Goal: Check status: Check status

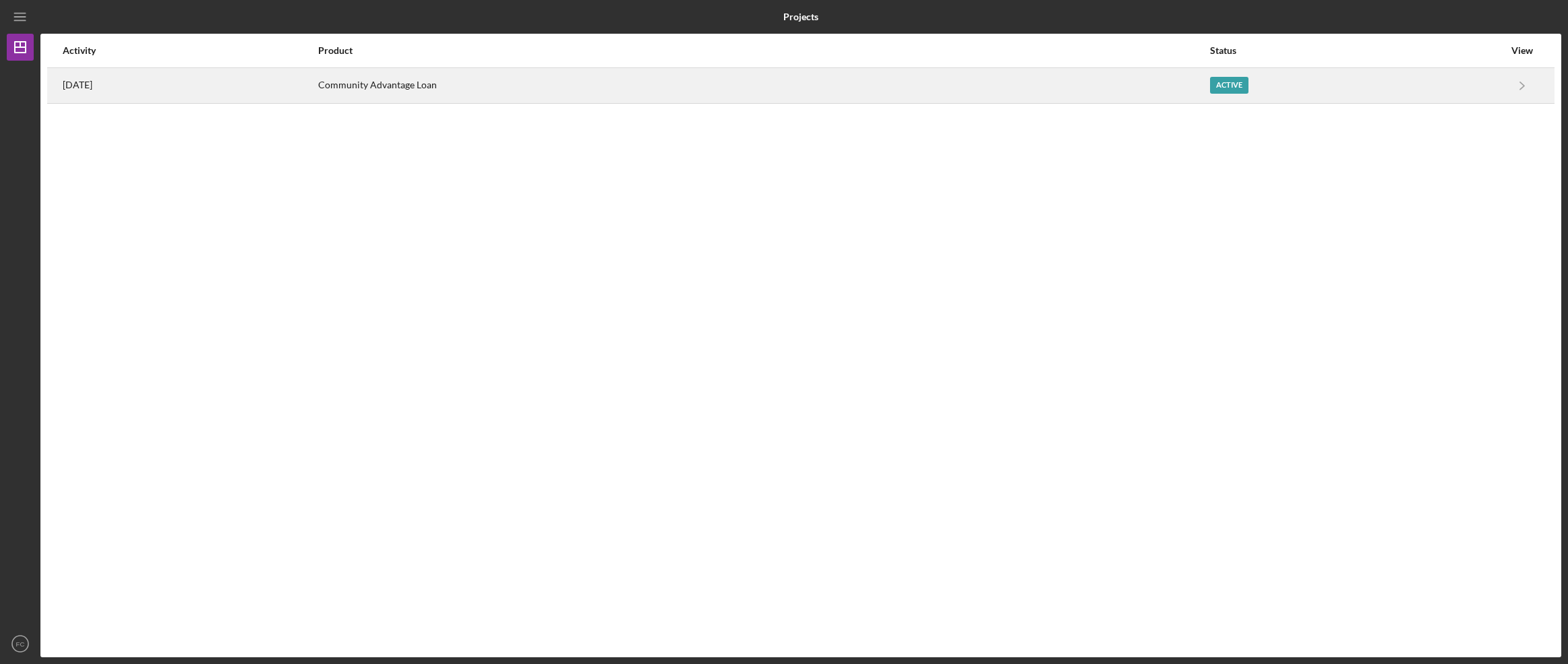
click at [1346, 90] on div "Active" at bounding box center [1357, 85] width 294 height 33
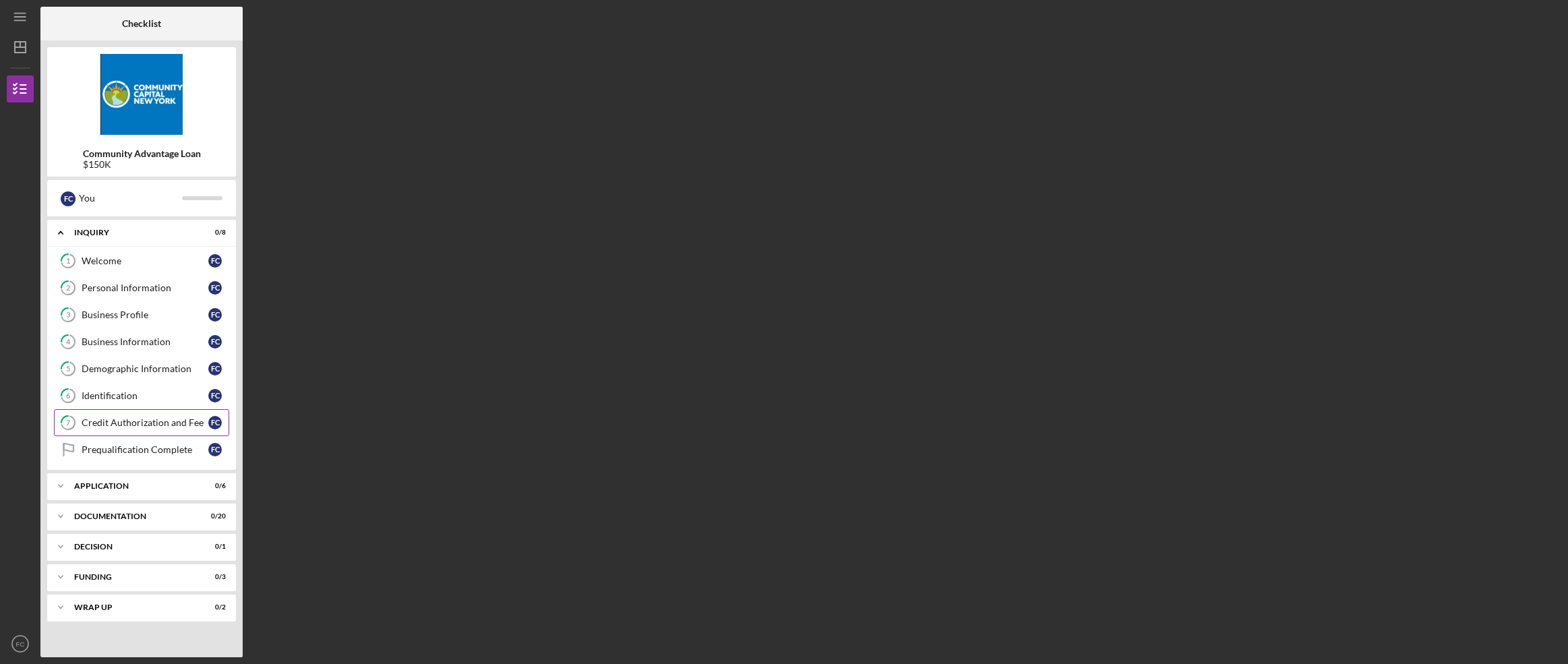
click at [102, 419] on div "Credit Authorization and Fee" at bounding box center [145, 422] width 127 height 11
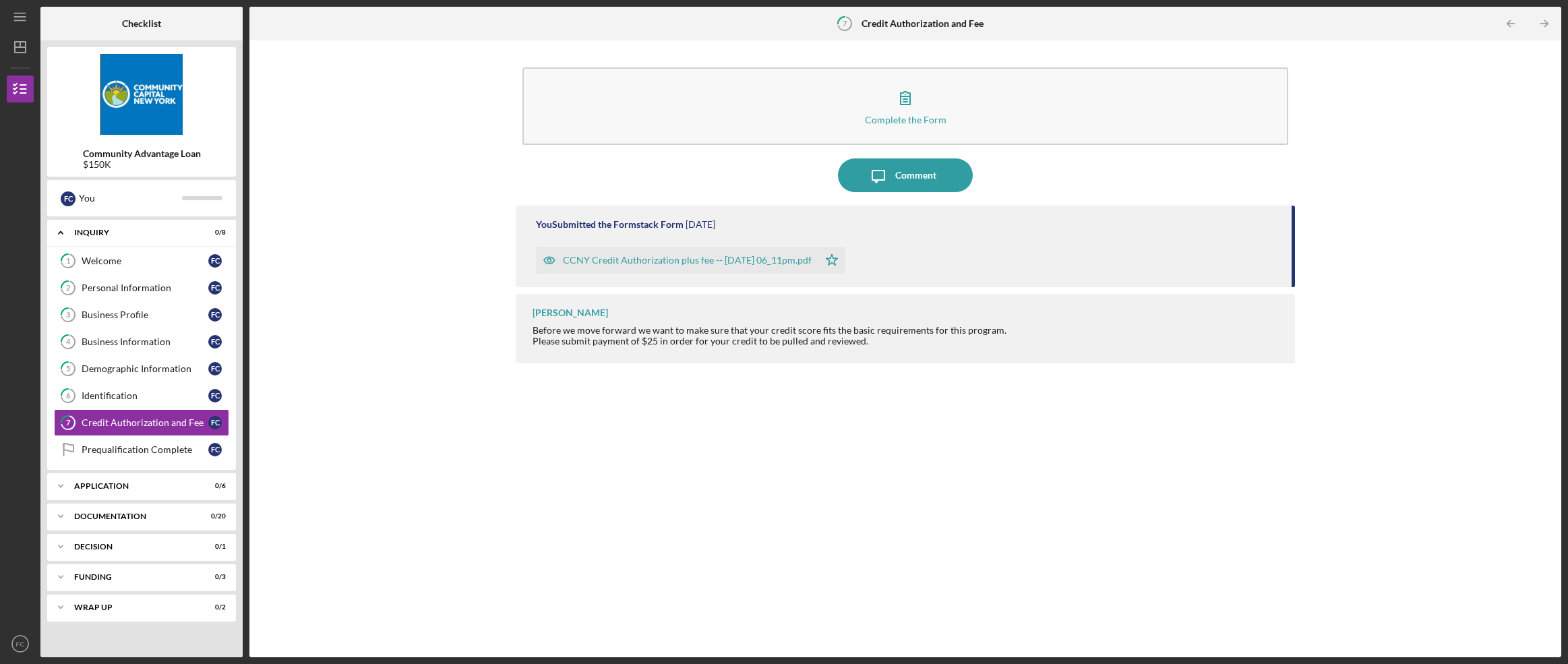
click at [755, 266] on div "CCNY Credit Authorization plus fee -- [DATE] 06_11pm.pdf" at bounding box center [677, 261] width 282 height 27
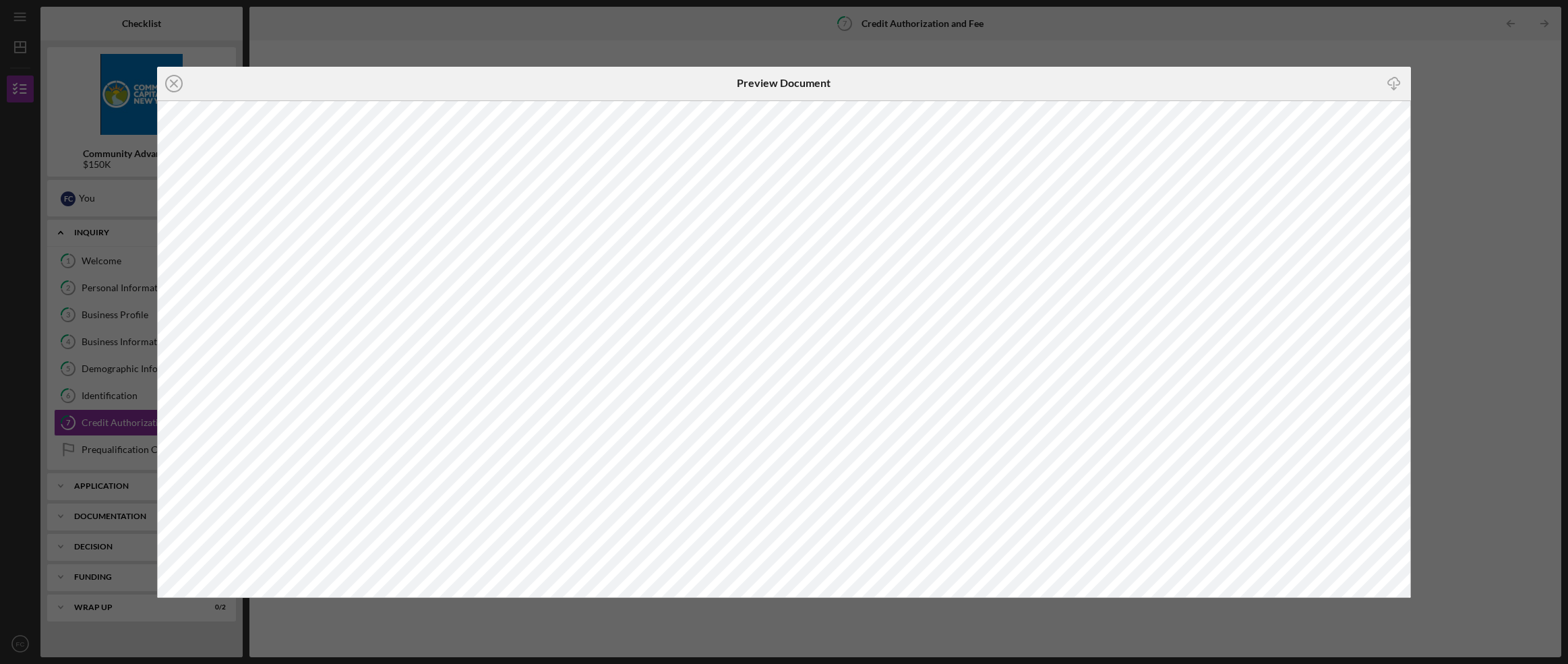
click at [171, 81] on line at bounding box center [174, 83] width 6 height 6
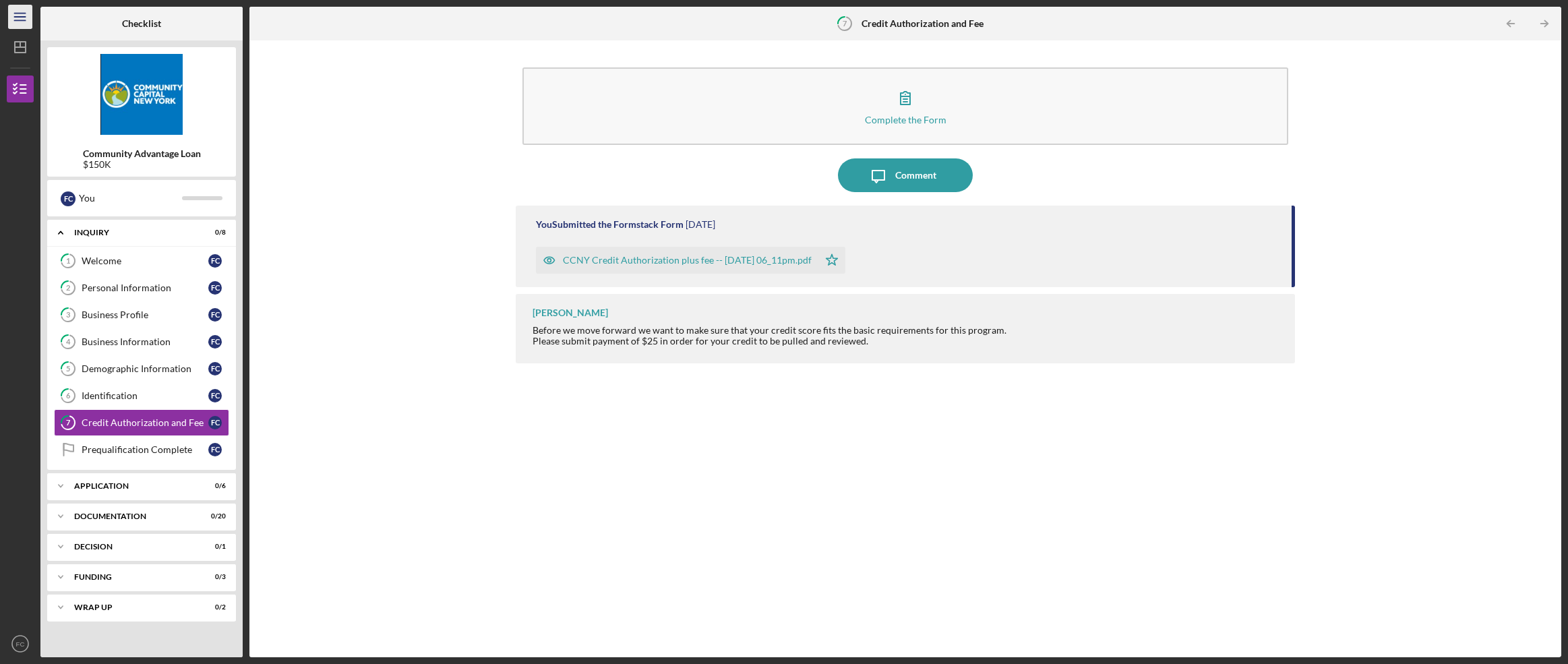
click at [24, 17] on icon "Icon/Menu" at bounding box center [21, 17] width 31 height 31
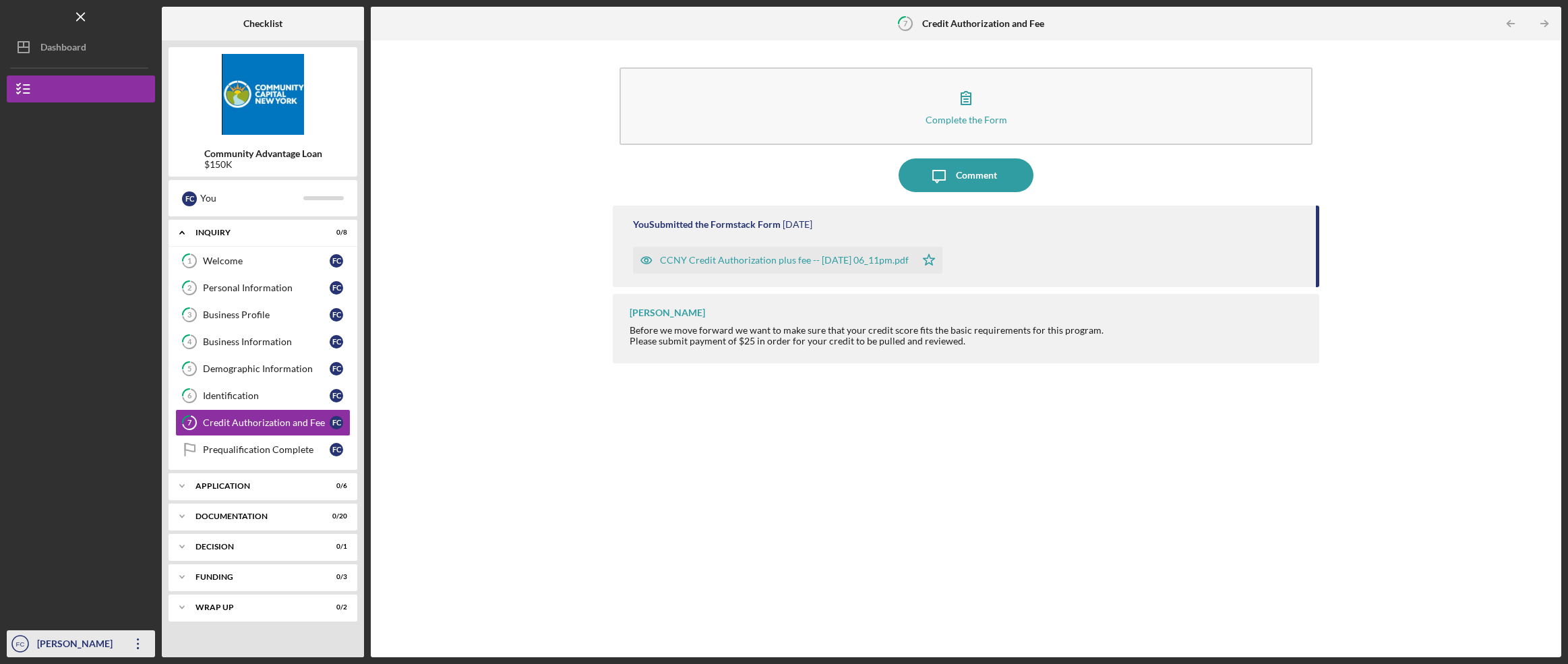
click at [24, 644] on text "FC" at bounding box center [21, 644] width 9 height 7
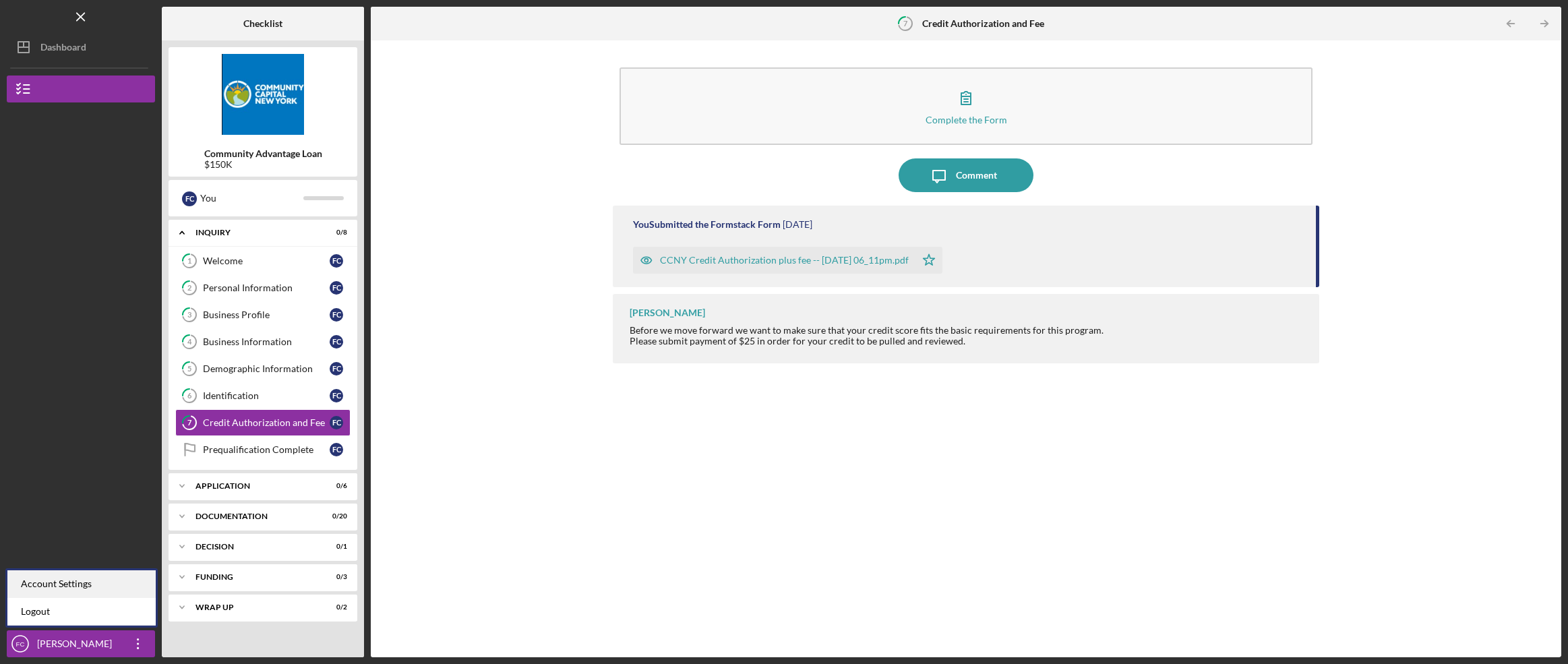
click at [58, 580] on div "Account Settings" at bounding box center [81, 583] width 148 height 28
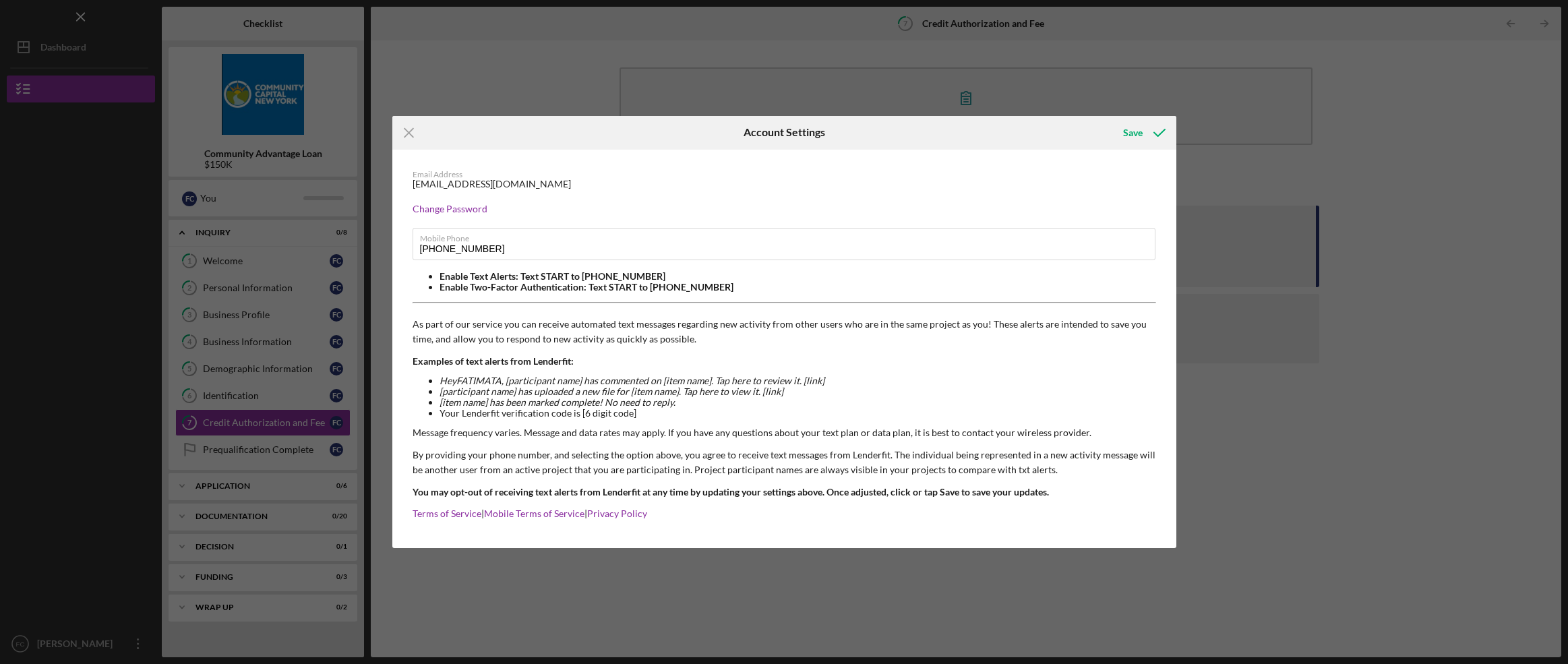
click at [1420, 211] on div "Icon/Menu Close Account Settings Save Email Address [EMAIL_ADDRESS][DOMAIN_NAME…" at bounding box center [784, 332] width 1568 height 664
click at [406, 133] on icon "Icon/Menu Close" at bounding box center [409, 132] width 33 height 33
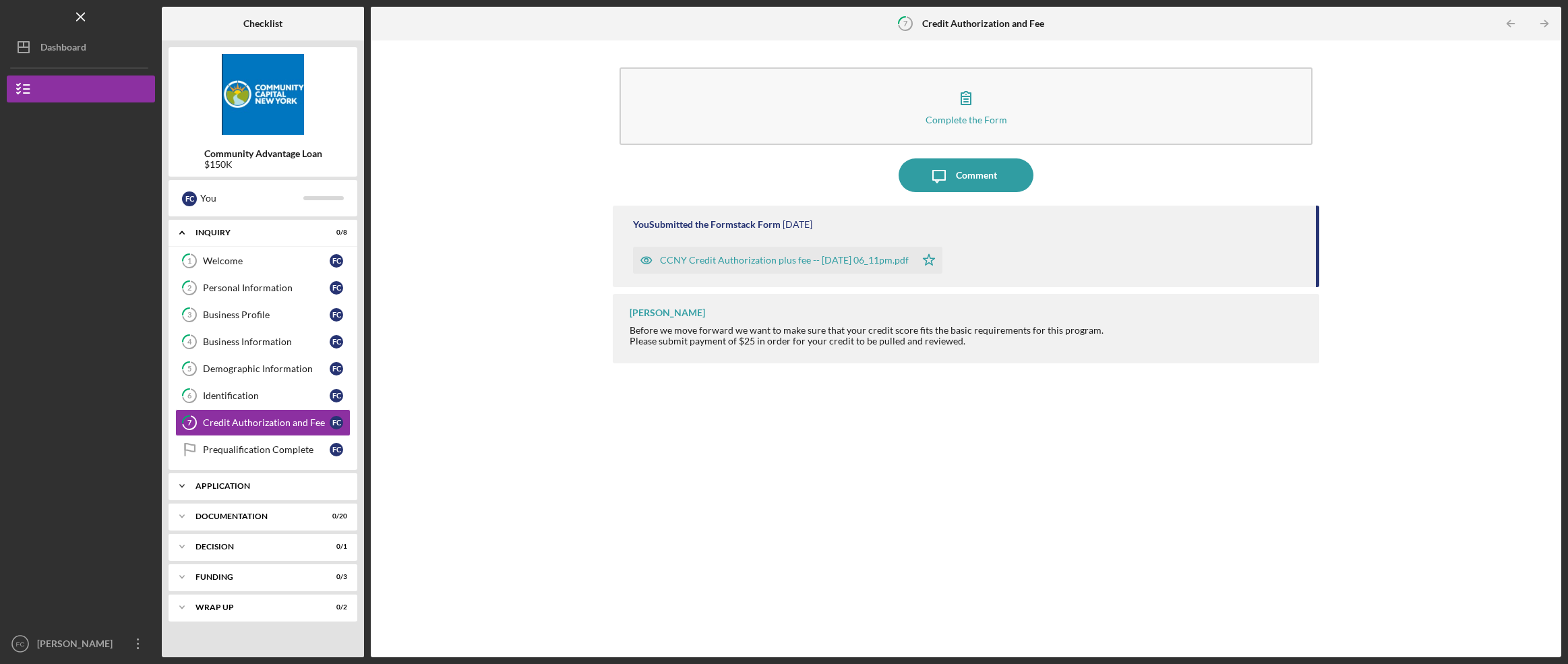
click at [226, 483] on div "Application" at bounding box center [268, 486] width 145 height 8
click at [221, 163] on div "$150K" at bounding box center [263, 165] width 118 height 11
click at [248, 426] on div "Credit Authorization and Fee" at bounding box center [266, 422] width 127 height 11
click at [785, 262] on div "CCNY Credit Authorization plus fee -- [DATE] 06_11pm.pdf" at bounding box center [784, 261] width 249 height 11
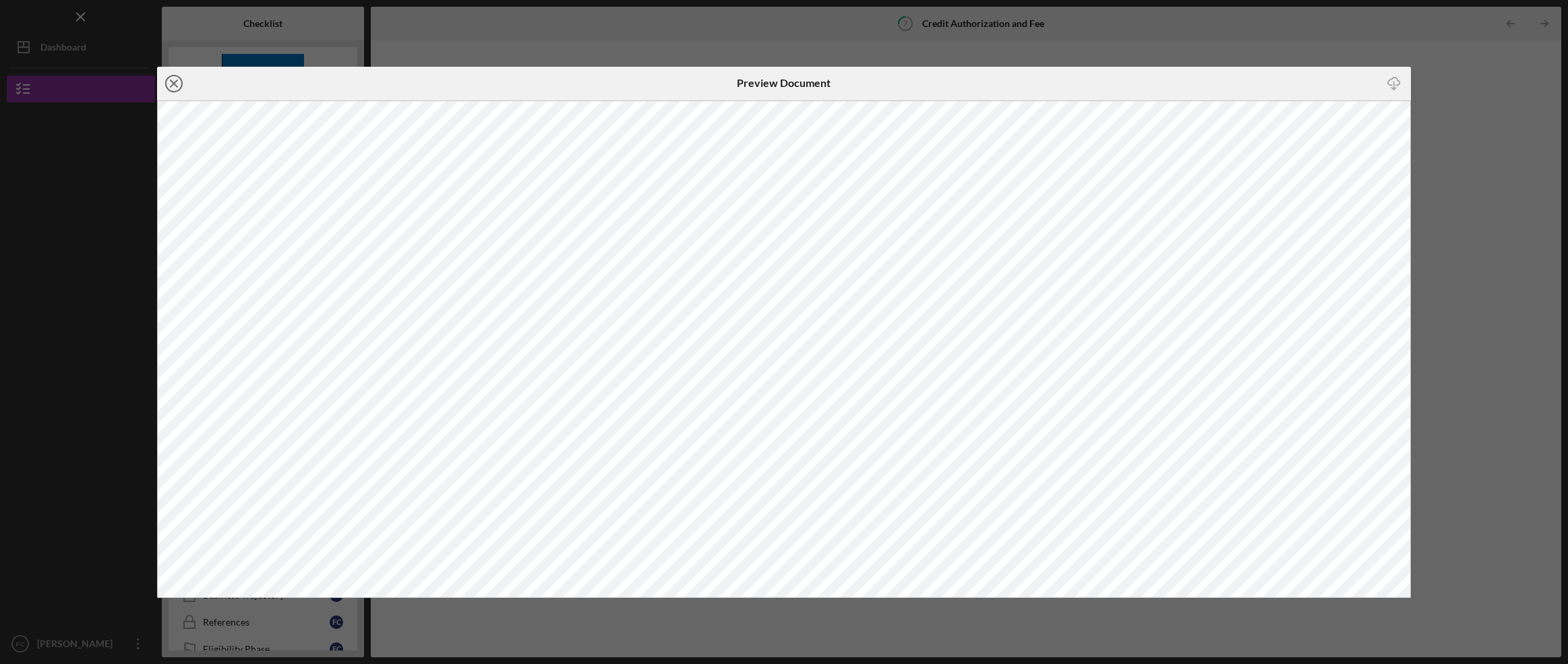
click at [178, 81] on icon "Icon/Close" at bounding box center [174, 83] width 33 height 33
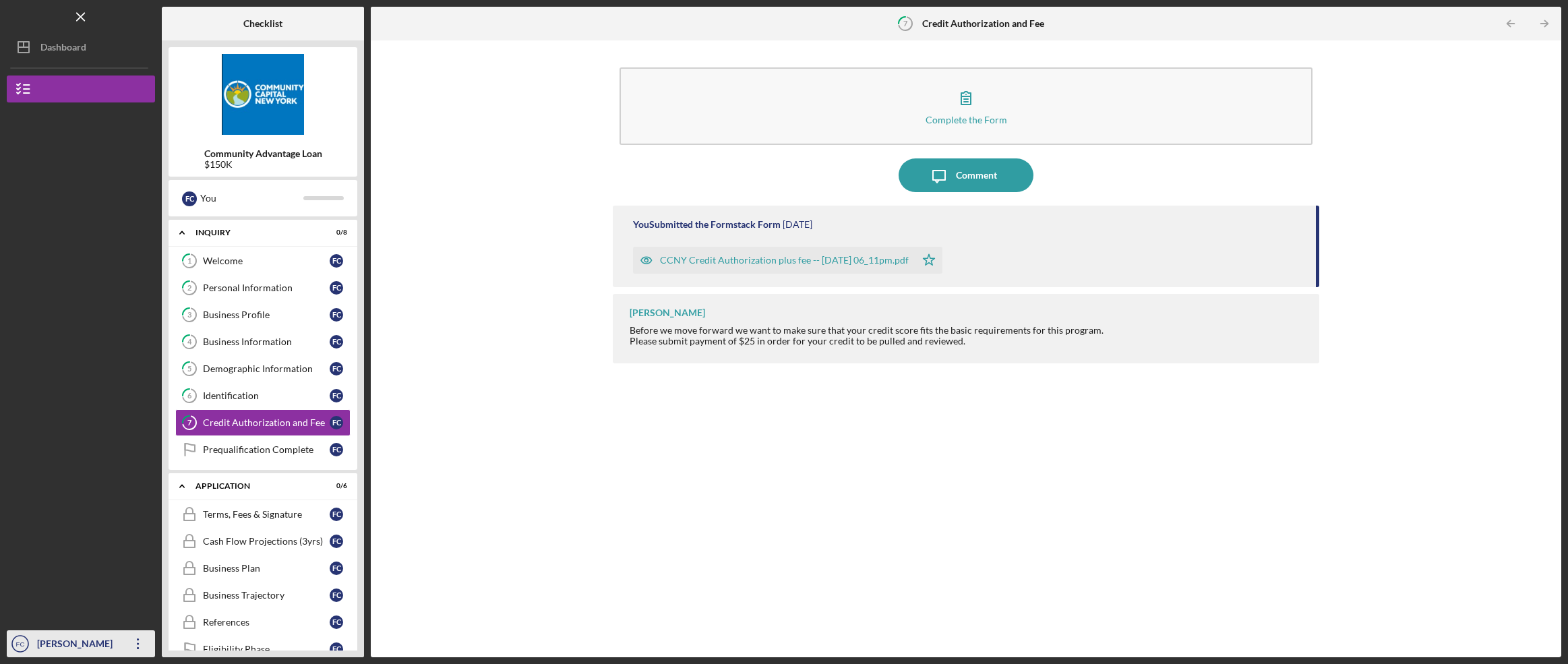
click at [11, 640] on icon "FC" at bounding box center [20, 643] width 27 height 33
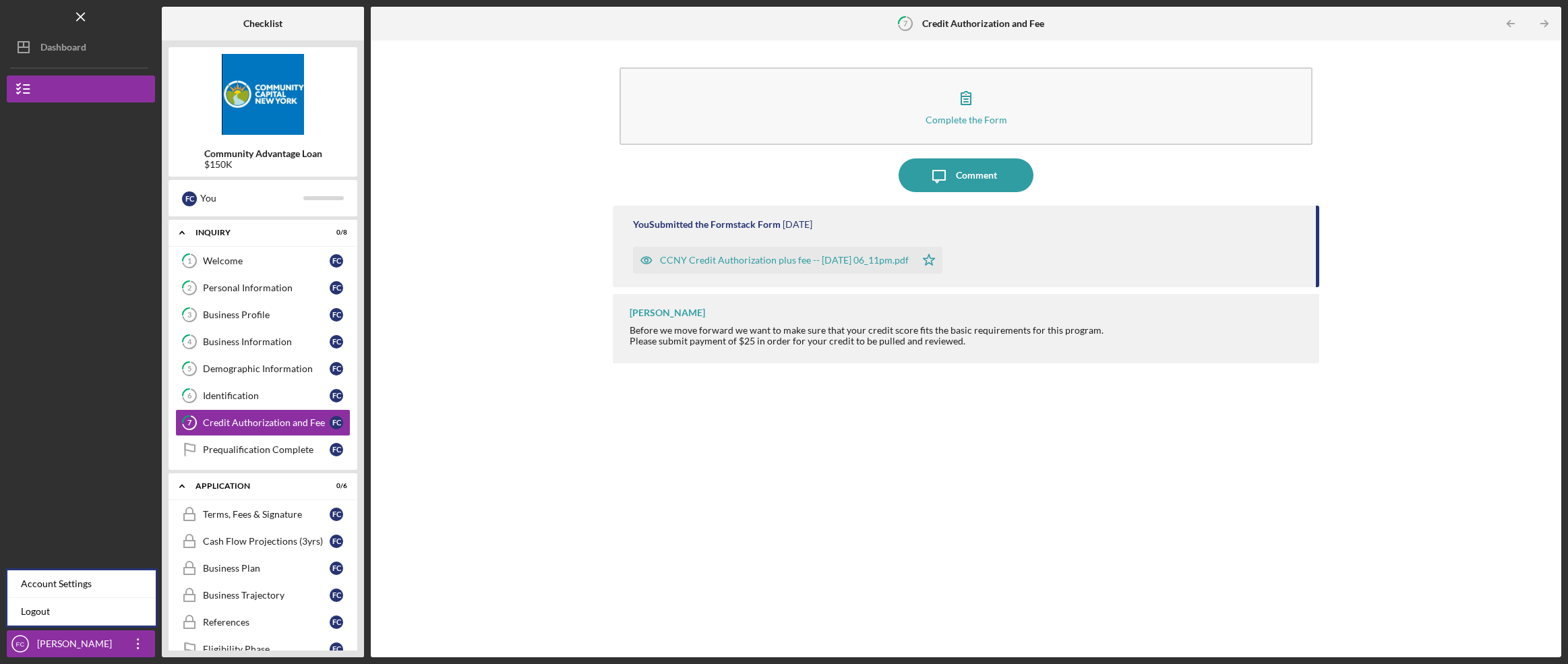
click at [791, 512] on div "You Submitted the Formstack Form [DATE] CCNY Credit Authorization plus fee -- […" at bounding box center [965, 421] width 707 height 432
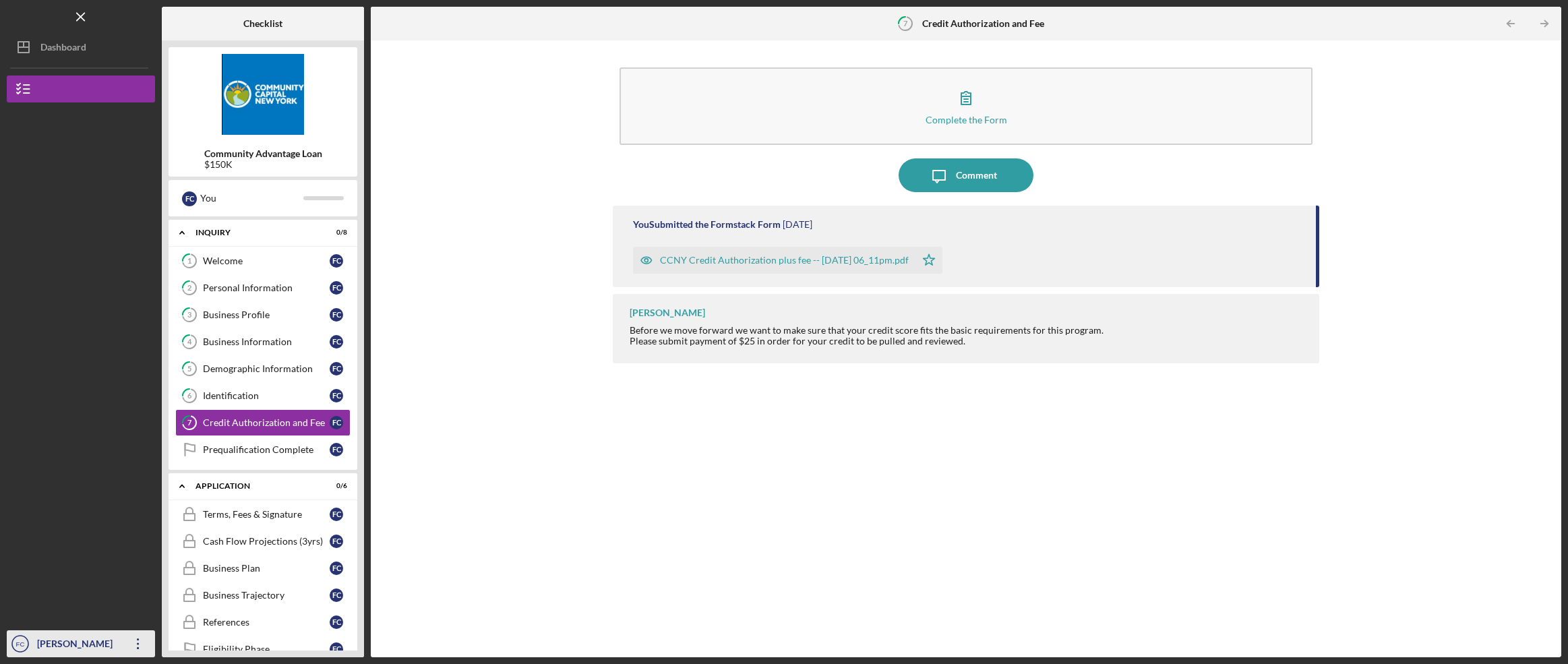
click at [24, 641] on icon "FC" at bounding box center [20, 643] width 27 height 33
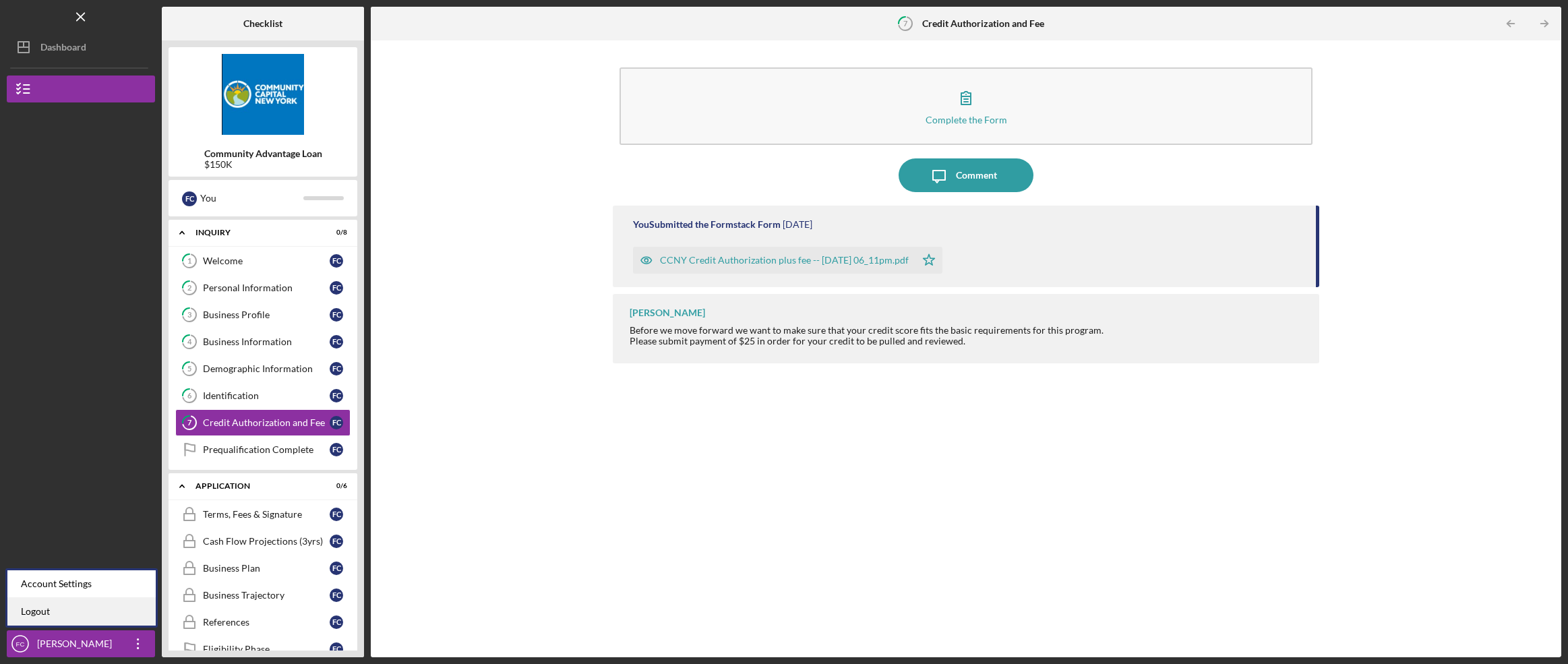
click at [36, 611] on link "Logout" at bounding box center [81, 612] width 148 height 28
